Goal: Check status: Check status

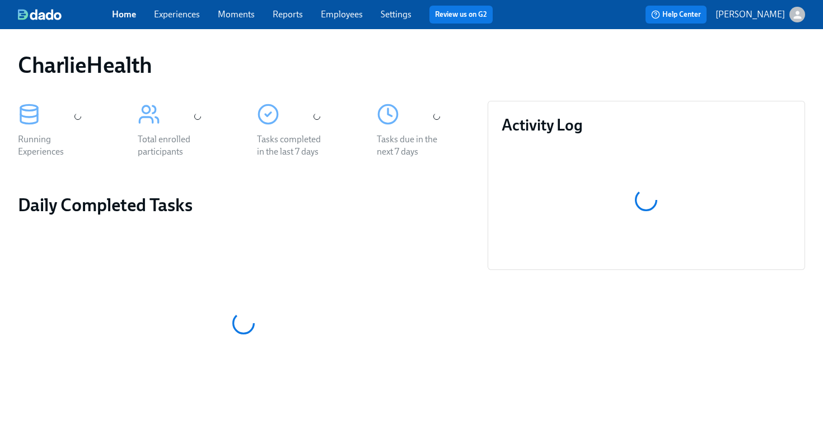
click at [343, 17] on link "Employees" at bounding box center [342, 14] width 42 height 11
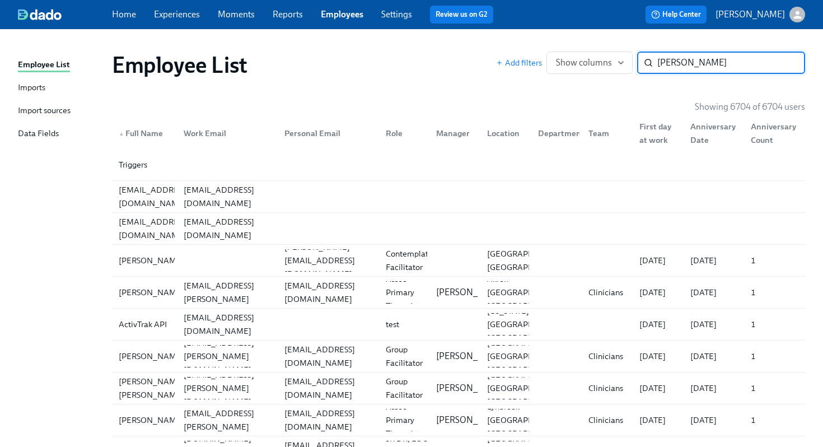
type input "[PERSON_NAME]"
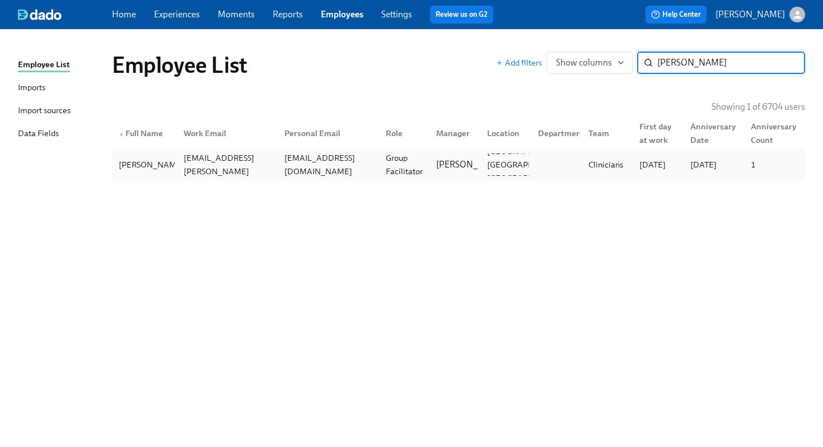
click at [389, 158] on div "Group Facilitator" at bounding box center [404, 164] width 46 height 27
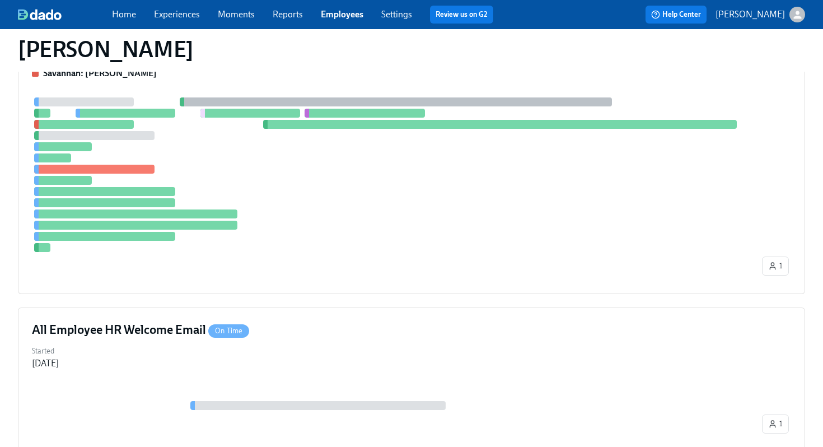
scroll to position [575, 0]
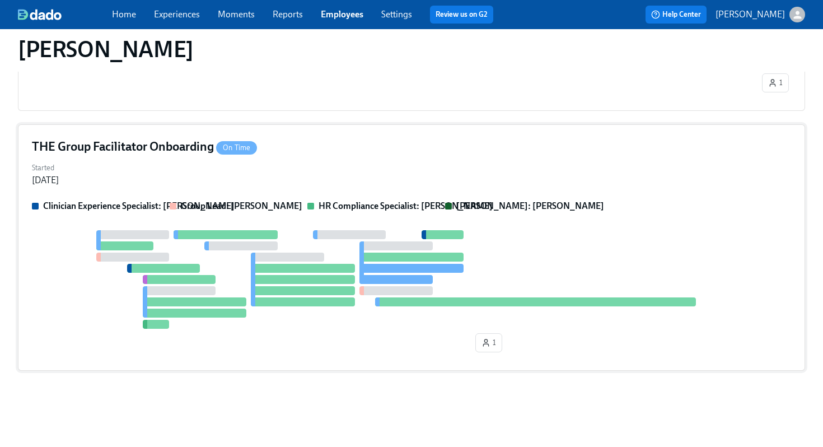
click at [438, 162] on div "Started [DATE]" at bounding box center [411, 173] width 759 height 27
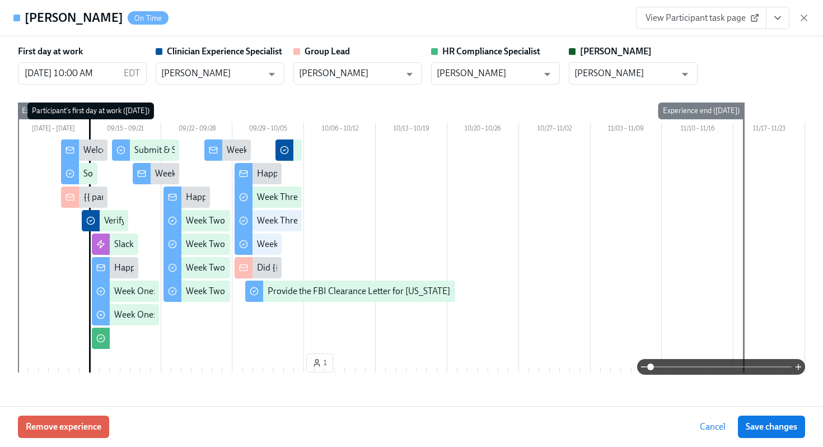
click at [776, 23] on icon "View task page" at bounding box center [777, 17] width 11 height 11
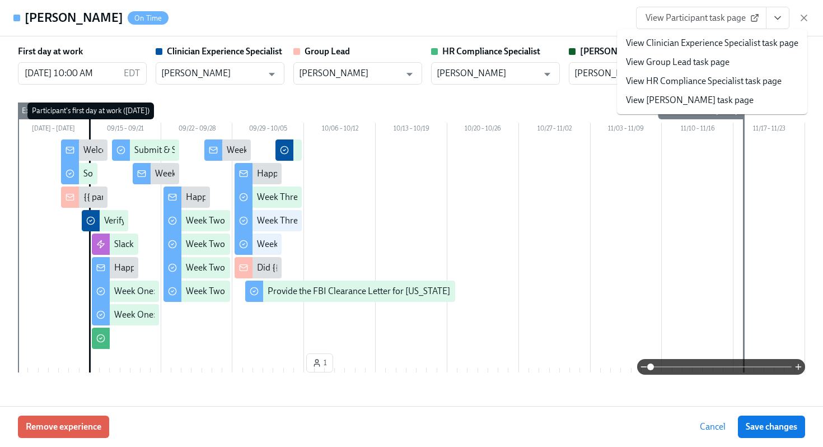
click at [692, 84] on link "View HR Compliance Specialist task page" at bounding box center [704, 81] width 156 height 12
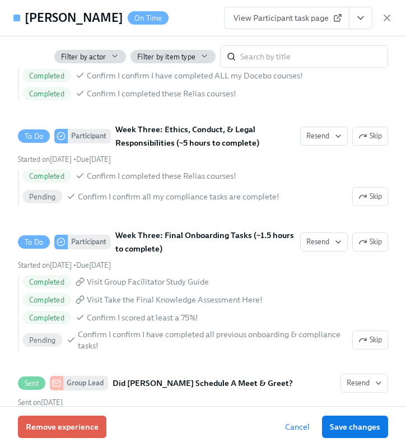
scroll to position [2250, 0]
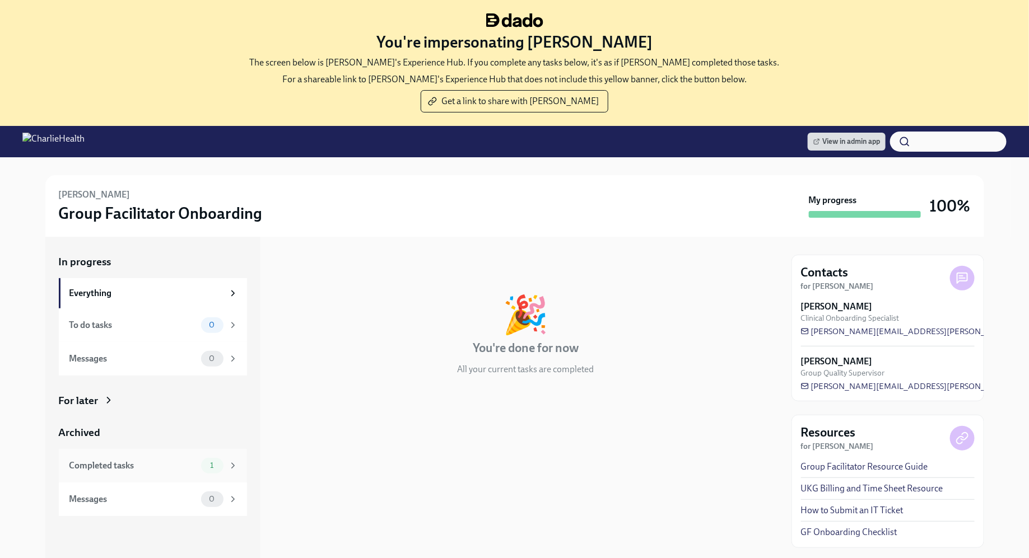
click at [213, 452] on div "Completed tasks 1" at bounding box center [153, 466] width 188 height 34
